Goal: Task Accomplishment & Management: Manage account settings

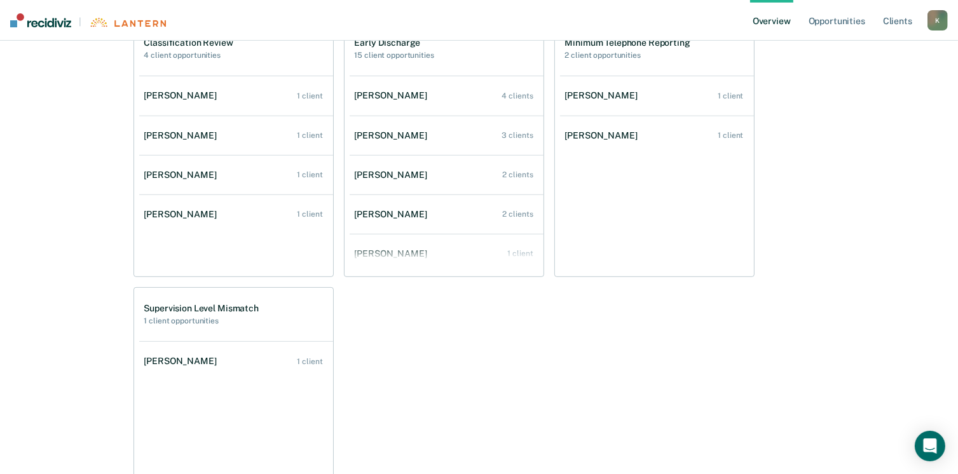
scroll to position [445, 0]
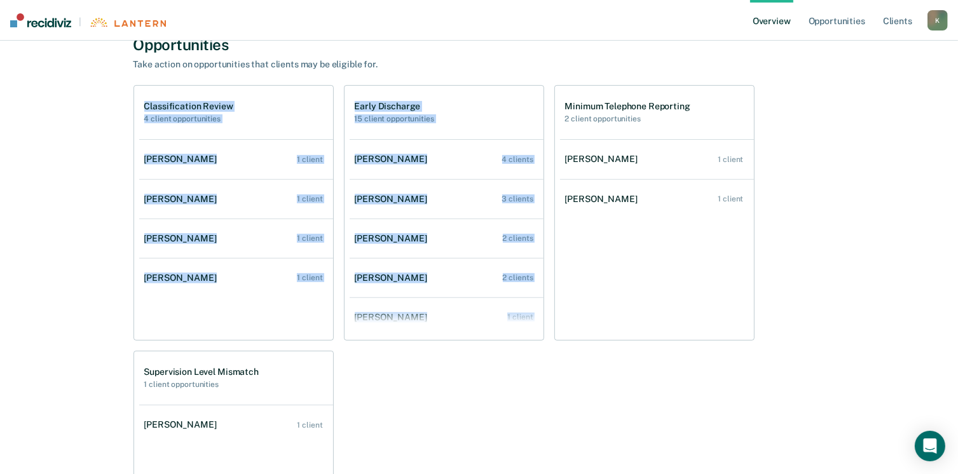
drag, startPoint x: 137, startPoint y: 82, endPoint x: 414, endPoint y: 351, distance: 387.0
click at [414, 351] on div "Opportunities Take action on opportunities that clients may be eligible for. Cl…" at bounding box center [478, 321] width 691 height 571
copy div "Classification Review 4 client opportunities [PERSON_NAME] 1 client [PERSON_NAM…"
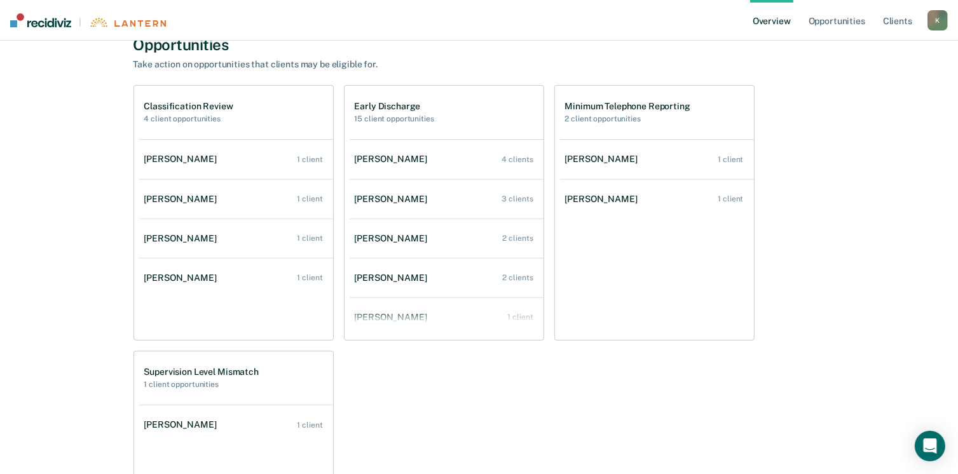
click at [450, 398] on div "Classification Review 4 client opportunities [PERSON_NAME] 1 client [PERSON_NAM…" at bounding box center [478, 345] width 691 height 521
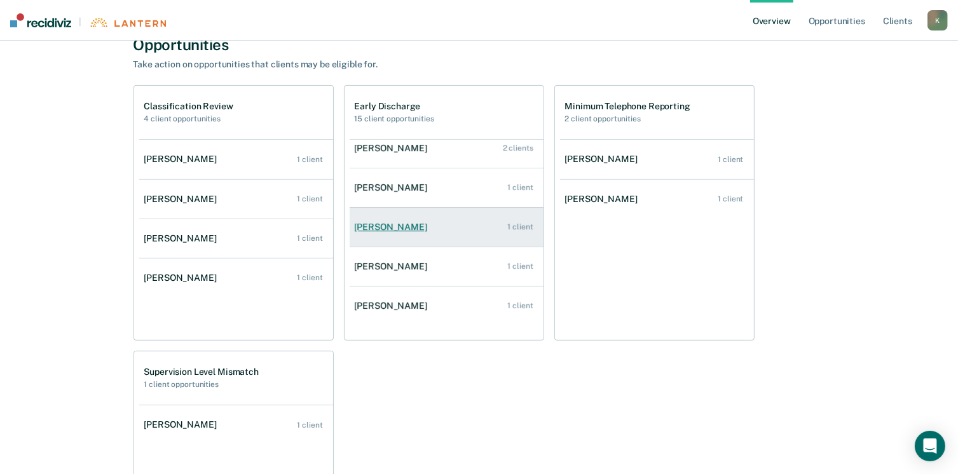
click at [358, 231] on div "[PERSON_NAME]" at bounding box center [394, 227] width 78 height 11
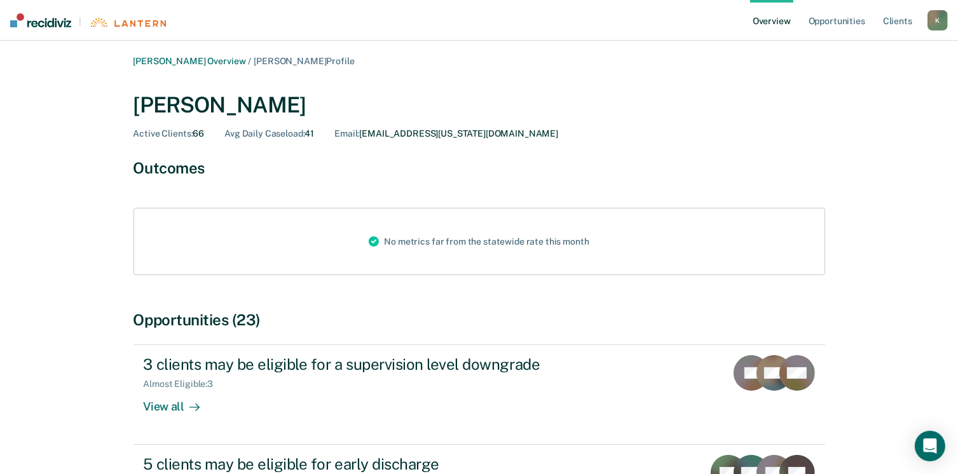
click at [773, 26] on link "Overview" at bounding box center [771, 20] width 43 height 41
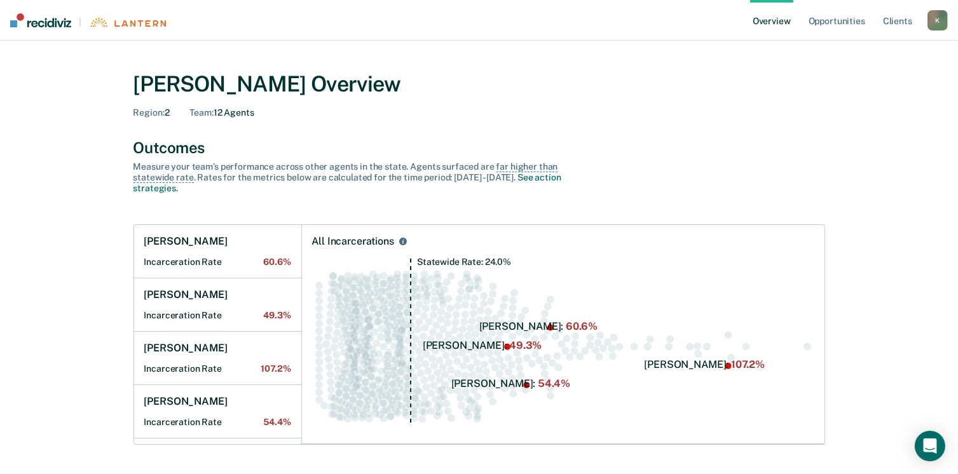
click at [930, 22] on div "K" at bounding box center [937, 20] width 20 height 20
click at [851, 79] on link "Log Out" at bounding box center [886, 82] width 102 height 11
